Goal: Task Accomplishment & Management: Use online tool/utility

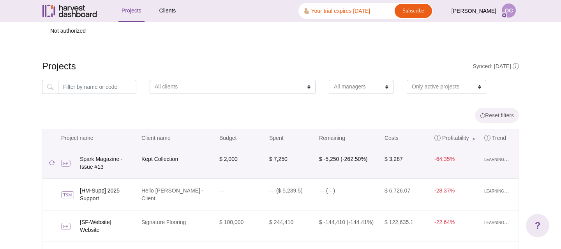
click at [312, 147] on td "$ 7,250" at bounding box center [290, 162] width 50 height 31
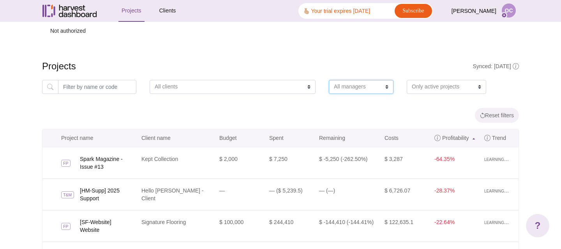
click at [347, 86] on select "All managers [PERSON_NAME] [PERSON_NAME] [PERSON_NAME] [PERSON_NAME] [PERSON_NA…" at bounding box center [361, 87] width 65 height 14
click at [263, 83] on select "All clients 100 Fold - Client 12Stone Property Group A.C. Americas ABM Industri…" at bounding box center [233, 87] width 166 height 14
click at [257, 91] on select "All clients 100 Fold - Client 12Stone Property Group A.C. Americas ABM Industri…" at bounding box center [233, 87] width 166 height 14
select select "ABM Industries Inc."
click at [150, 80] on select "All clients 100 Fold - Client 12Stone Property Group A.C. Americas ABM Industri…" at bounding box center [233, 87] width 166 height 14
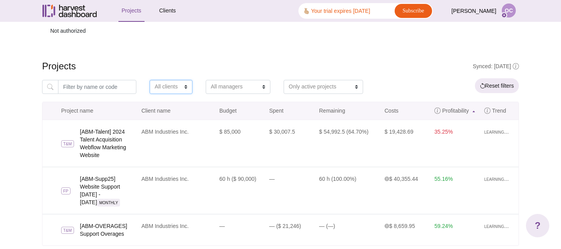
click at [155, 90] on select "All clients" at bounding box center [171, 87] width 43 height 14
click at [150, 80] on select "All clients" at bounding box center [171, 87] width 43 height 14
click at [485, 87] on button "Reset filters" at bounding box center [497, 85] width 44 height 15
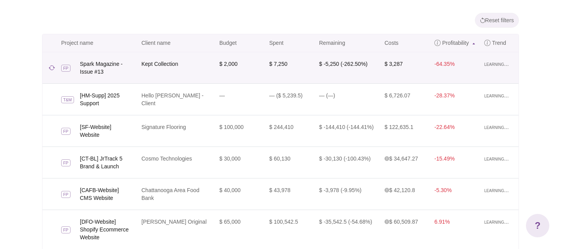
scroll to position [245, 0]
